Goal: Task Accomplishment & Management: Use online tool/utility

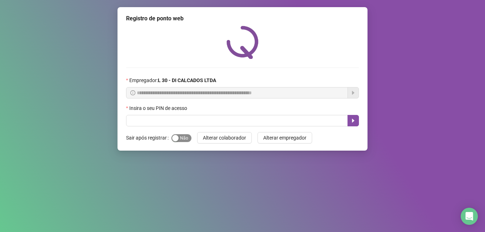
click at [173, 139] on div "button" at bounding box center [175, 138] width 6 height 6
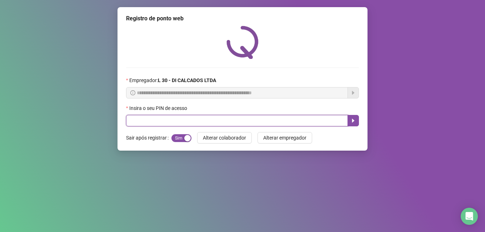
click at [129, 121] on input "text" at bounding box center [237, 120] width 222 height 11
type input "*****"
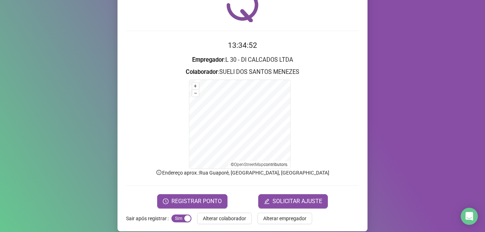
scroll to position [43, 0]
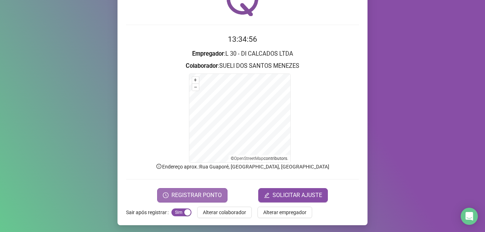
click at [184, 194] on span "REGISTRAR PONTO" at bounding box center [196, 195] width 50 height 9
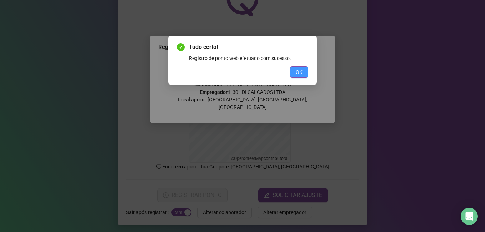
click at [296, 71] on span "OK" at bounding box center [299, 72] width 7 height 8
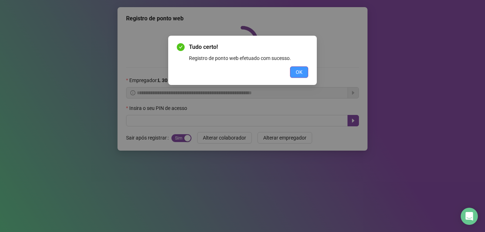
scroll to position [0, 0]
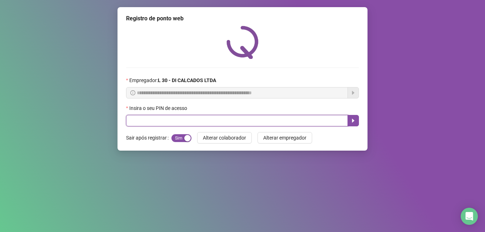
click at [243, 121] on input "text" at bounding box center [237, 120] width 222 height 11
type input "*****"
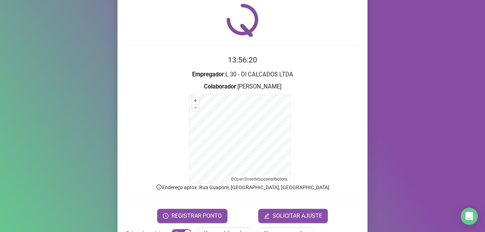
scroll to position [45, 0]
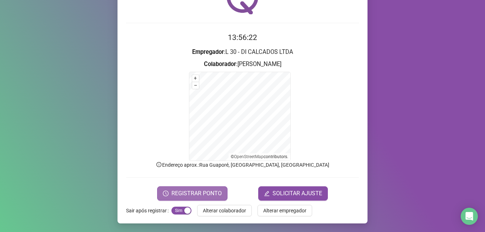
click at [215, 189] on span "REGISTRAR PONTO" at bounding box center [196, 193] width 50 height 9
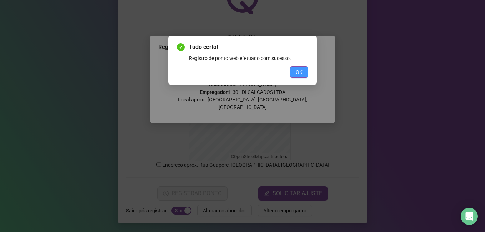
click at [303, 74] on button "OK" at bounding box center [299, 71] width 18 height 11
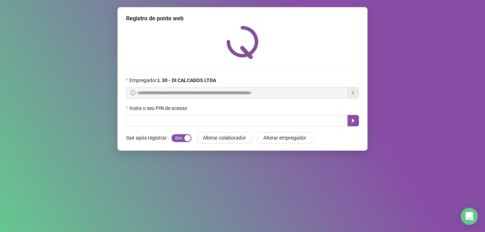
scroll to position [0, 0]
